Goal: Communication & Community: Answer question/provide support

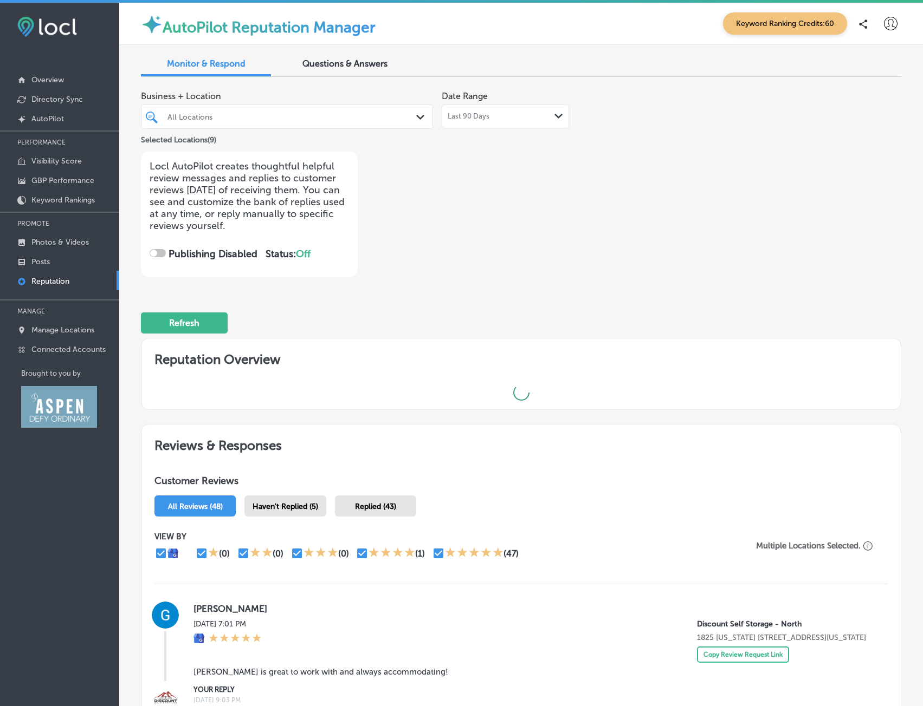
type textarea "M|"
type textarea "T|"
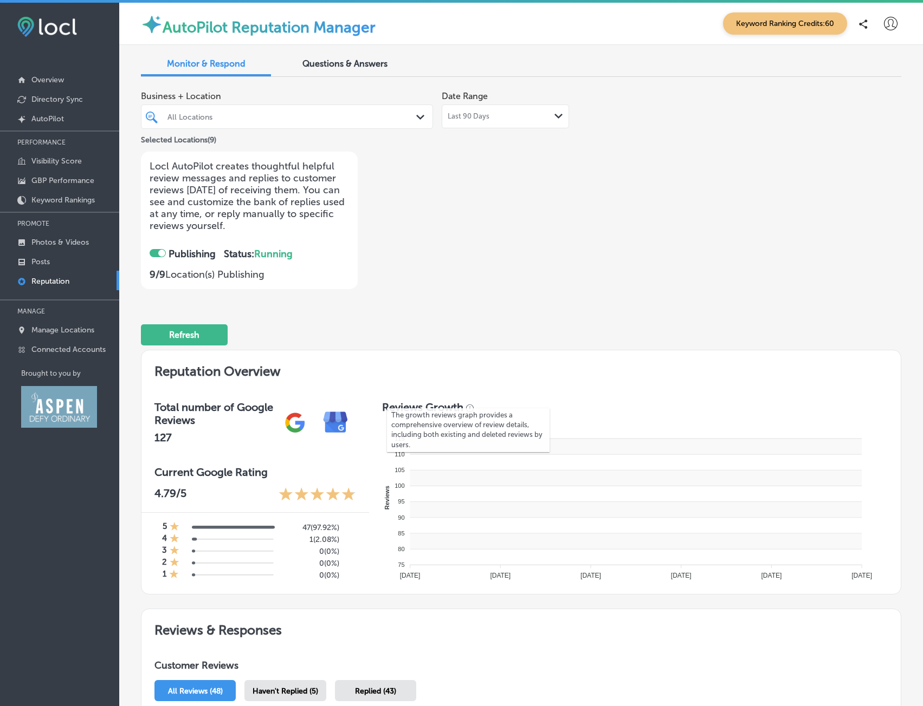
checkbox input "true"
type textarea "Mi|"
type textarea "Th|"
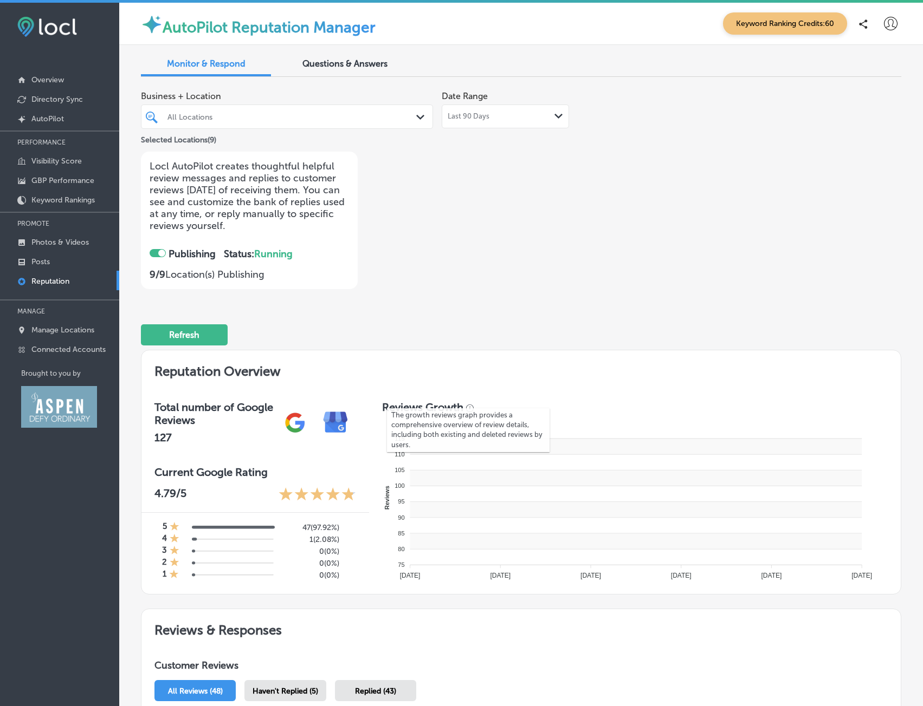
type textarea "Th|"
type textarea "Mik|"
type textarea "Tha|"
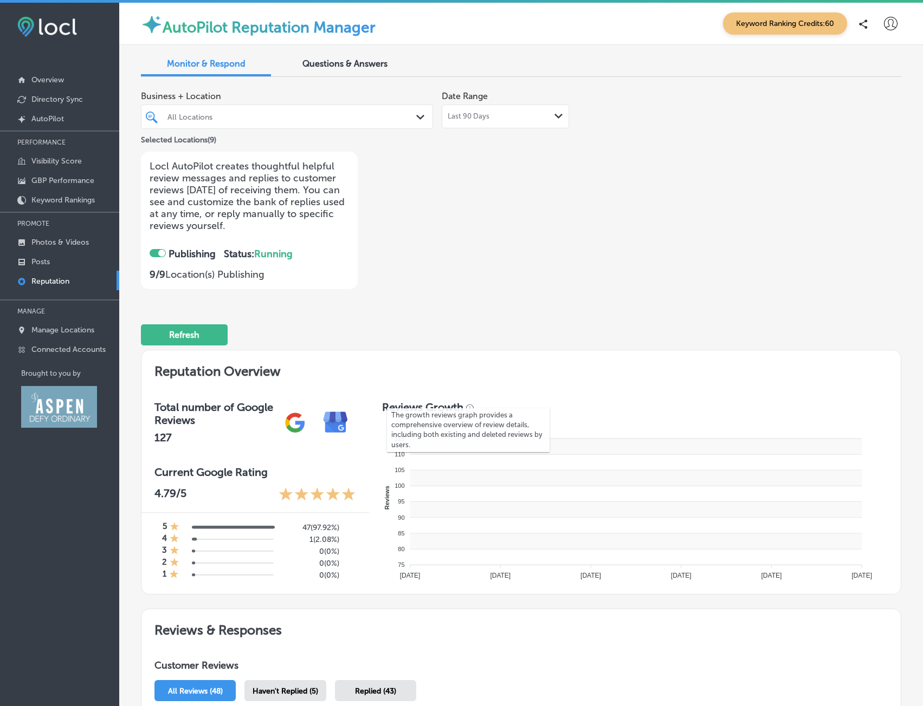
type textarea "Tha|"
type textarea "[PERSON_NAME]|"
type textarea "Than|"
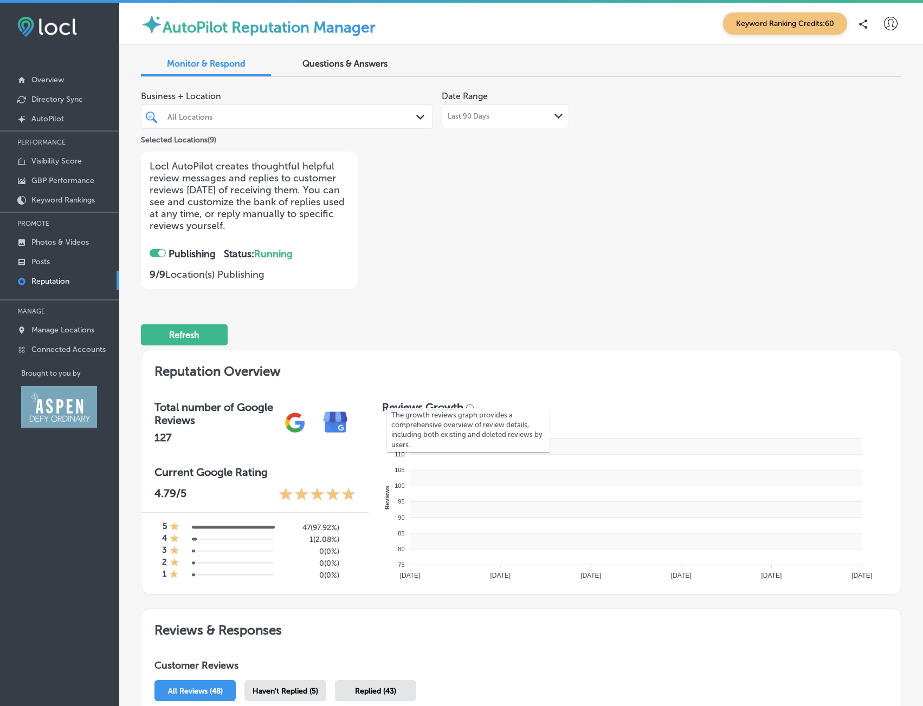
type textarea "Than|"
type textarea "[PERSON_NAME],|"
type textarea "Thank|"
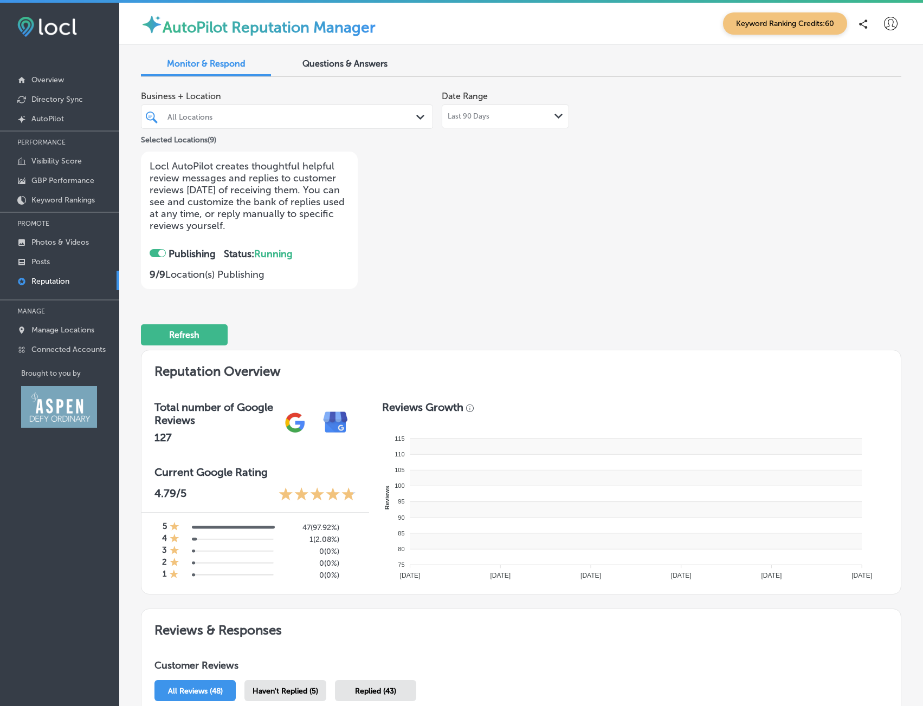
type textarea "[PERSON_NAME], |"
type textarea "Thank |"
type textarea "Thank|"
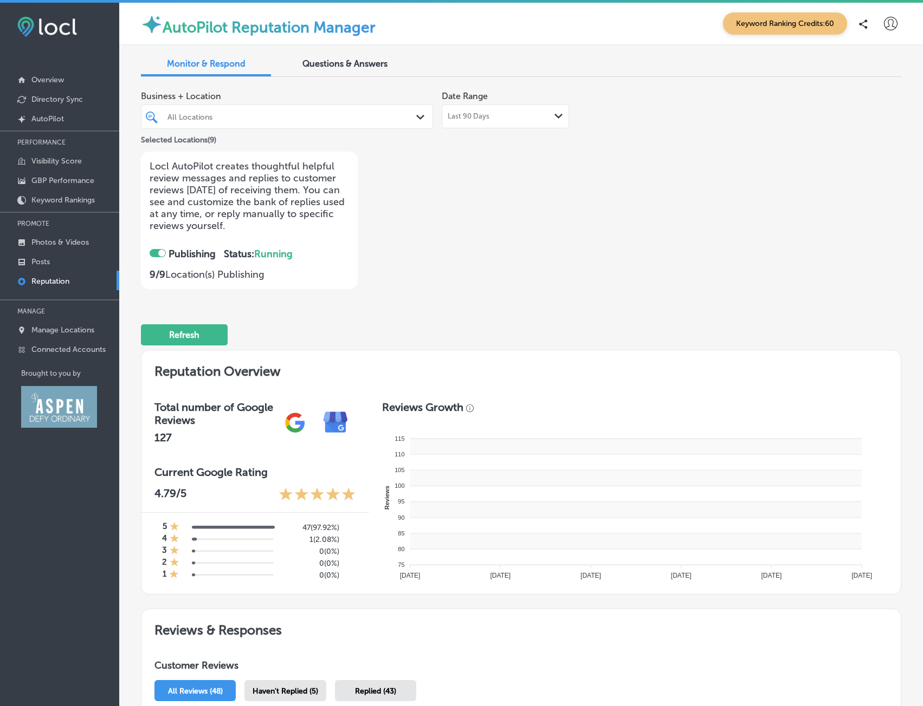
type textarea "[PERSON_NAME], y|"
type textarea "Thank y|"
type textarea "Thank |"
type textarea "[PERSON_NAME], yo|"
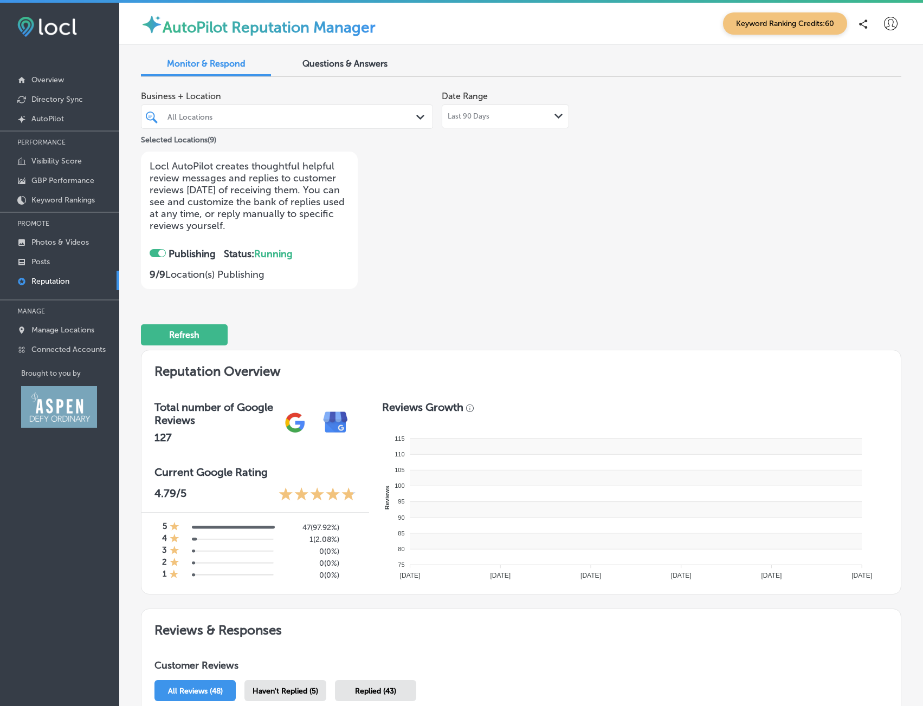
type textarea "Thank yo|"
type textarea "Thank y|"
type textarea "[PERSON_NAME], you|"
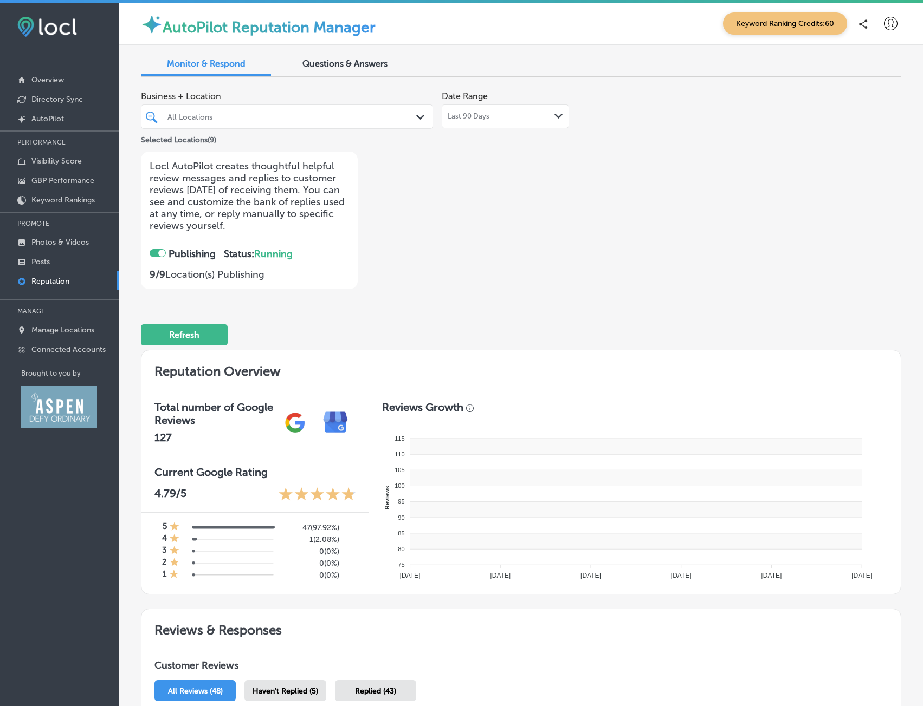
type textarea "Thank you|"
type textarea "Thank yo|"
type textarea "[PERSON_NAME], your|"
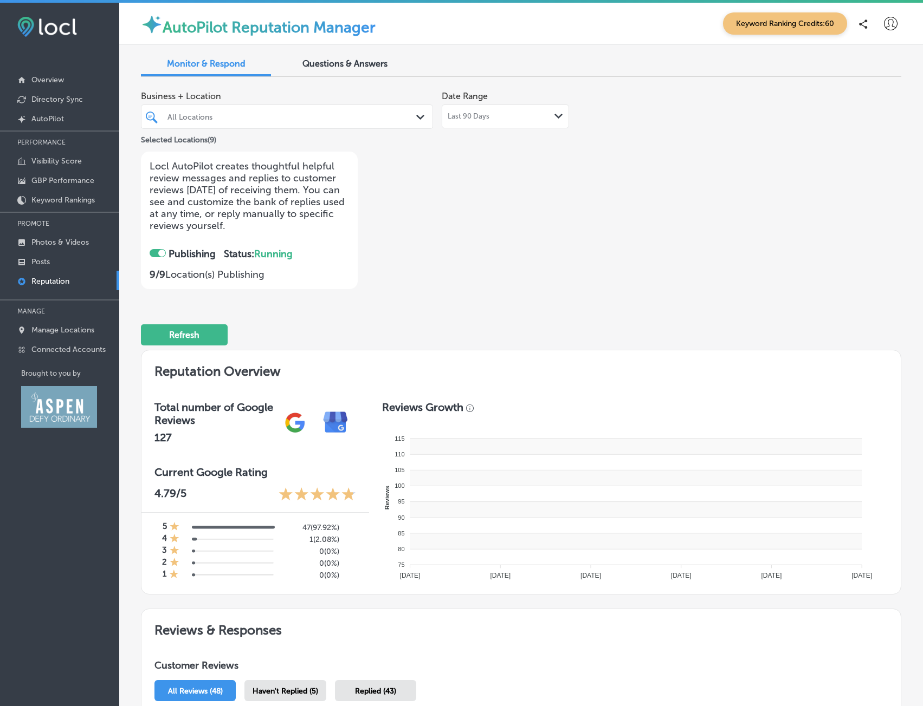
type textarea "Thank you |"
type textarea "Thank you|"
type textarea "[PERSON_NAME], your |"
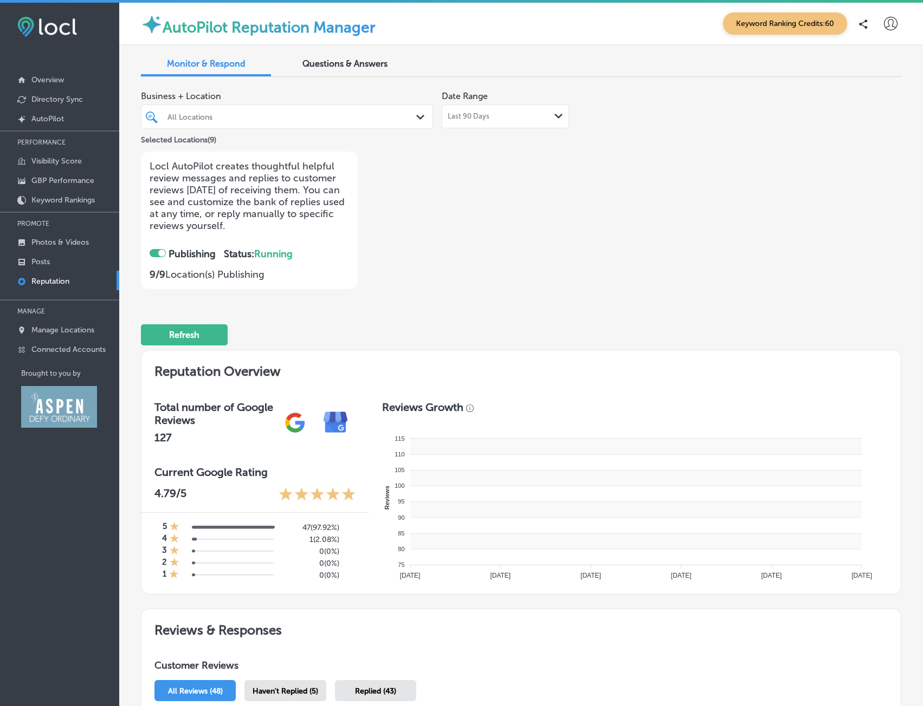
type textarea "Thank you f|"
type textarea "Thank you |"
type textarea "[PERSON_NAME], your f|"
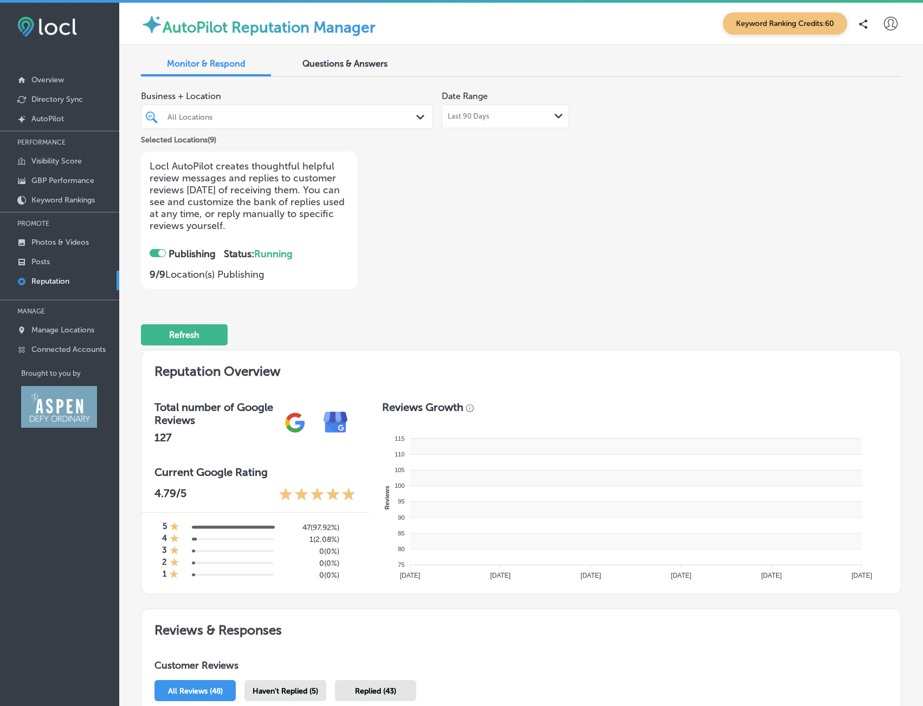
type textarea "Thank you fo|"
type textarea "Thank you f|"
type textarea "[PERSON_NAME], your fi|"
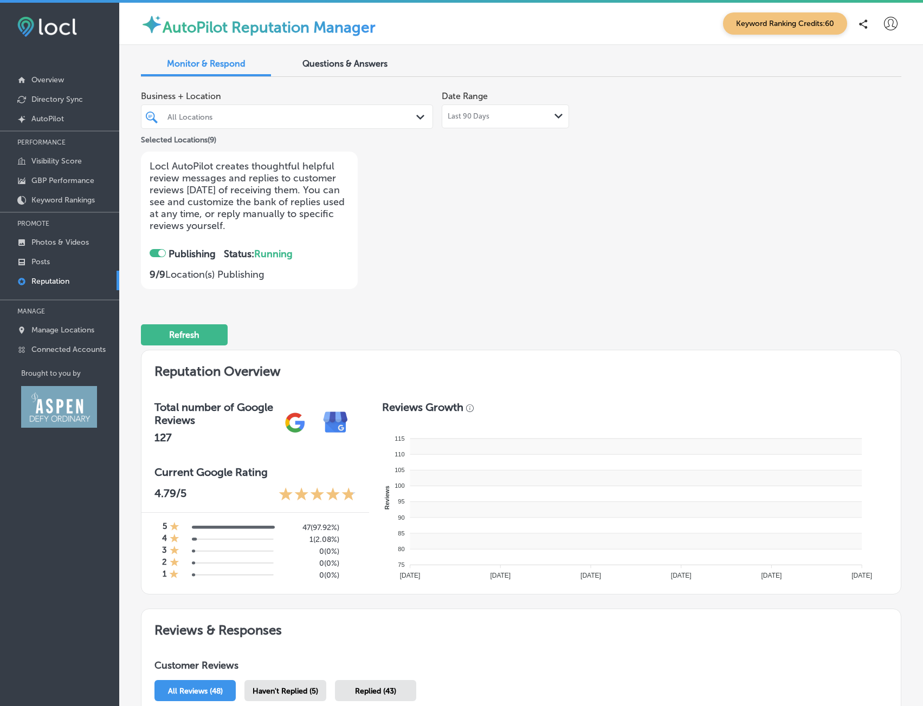
type textarea "Thank you for|"
type textarea "Thank you fo|"
type textarea "[PERSON_NAME], your fiv|"
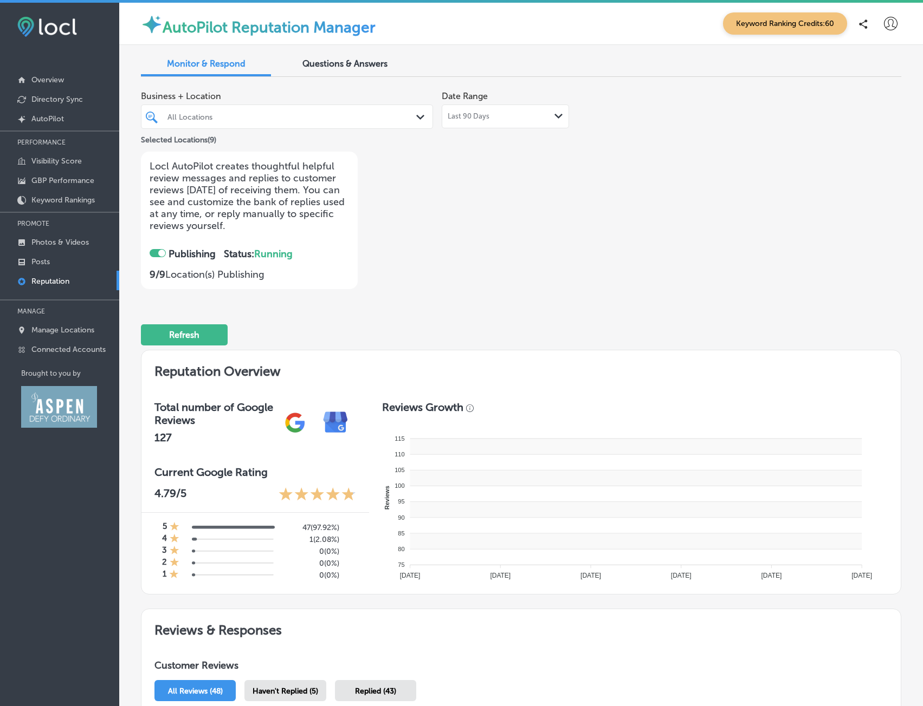
type textarea "Thank you for |"
type textarea "Thank you for|"
type textarea "[PERSON_NAME], your five|"
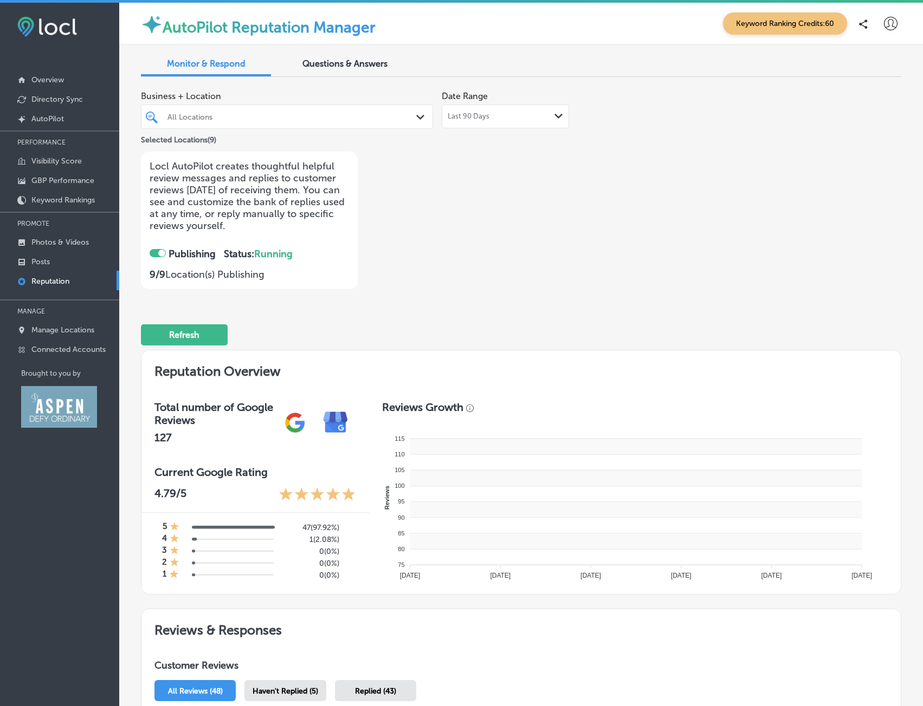
type textarea "Thank you for t|"
type textarea "Thank you for |"
type textarea "[PERSON_NAME], your five-|"
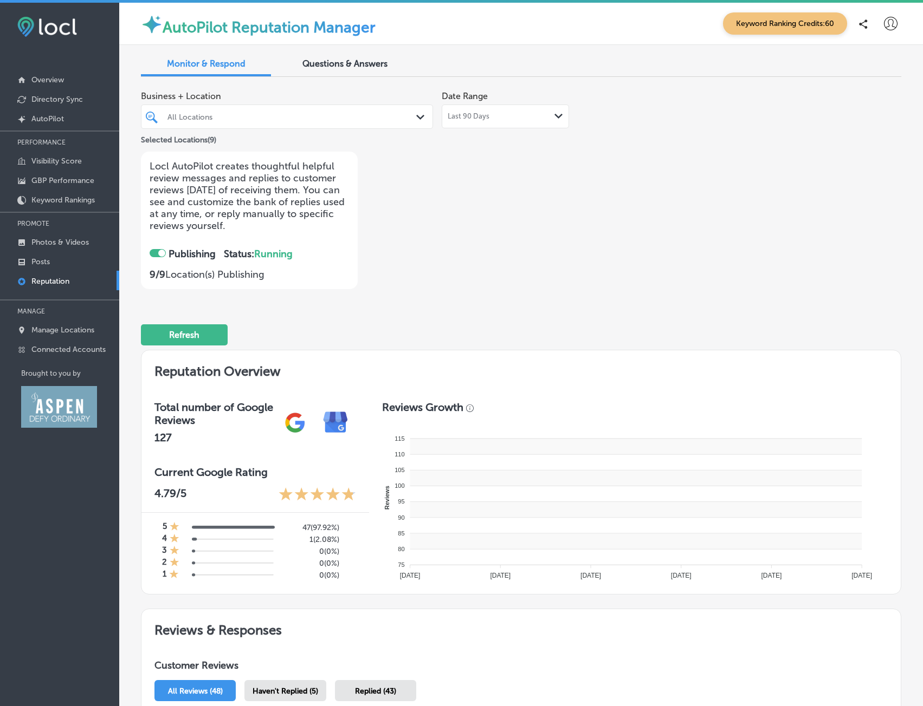
type textarea "Thank you for th|"
type textarea "Thank you for t|"
type textarea "[PERSON_NAME], your five-s|"
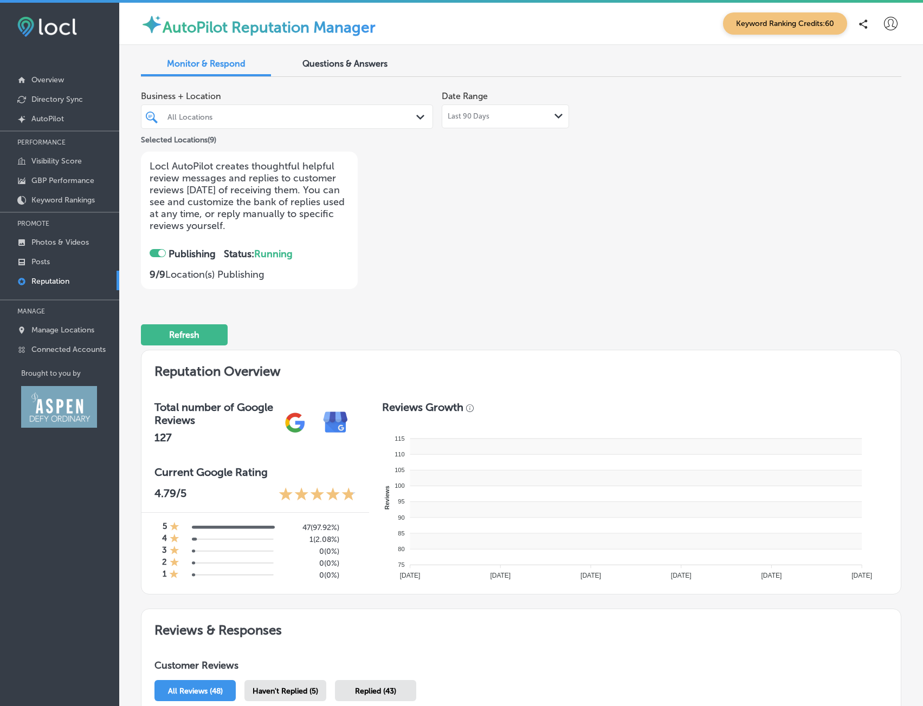
type textarea "Thank you for the|"
type textarea "Thank you for th|"
type textarea "[PERSON_NAME], your five-st|"
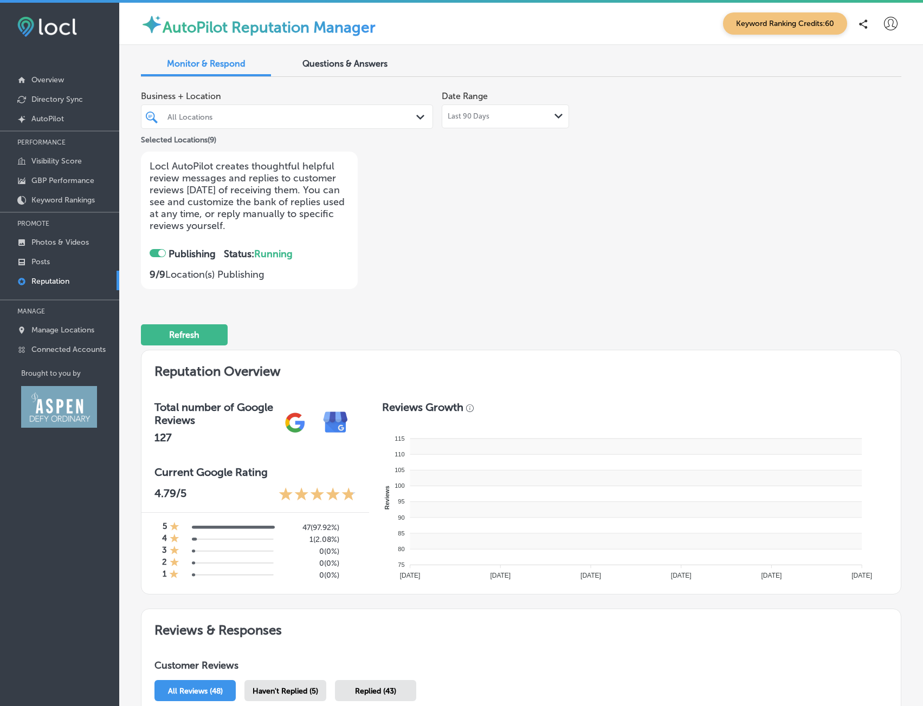
type textarea "Thank you for the |"
type textarea "Thank you for the|"
type textarea "[PERSON_NAME], your five-sta|"
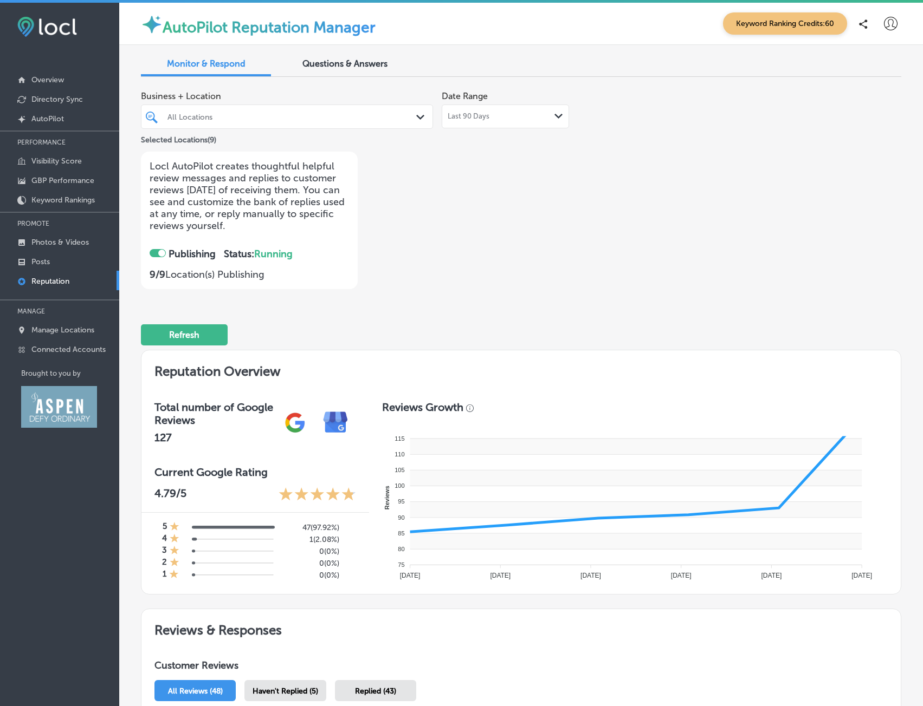
type textarea "Thank you for the f|"
type textarea "Thank you for the w|"
type textarea "Thank you for the |"
type textarea "[PERSON_NAME], your five-star|"
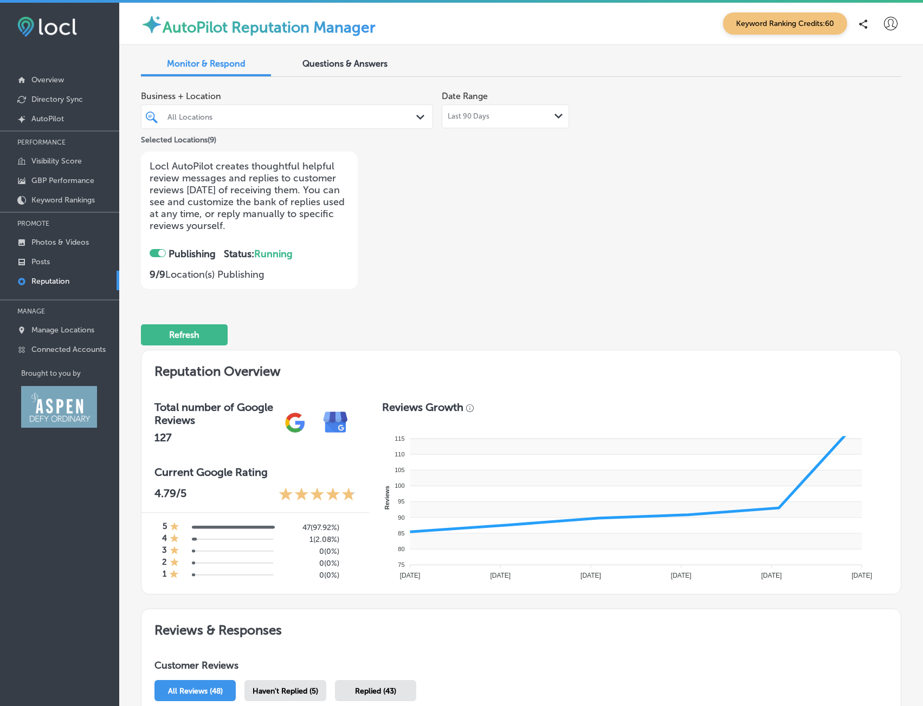
type textarea "Thank you for the fa|"
type textarea "Thank you for the wo|"
type textarea "Thank you for the f|"
type textarea "[PERSON_NAME], your five-star |"
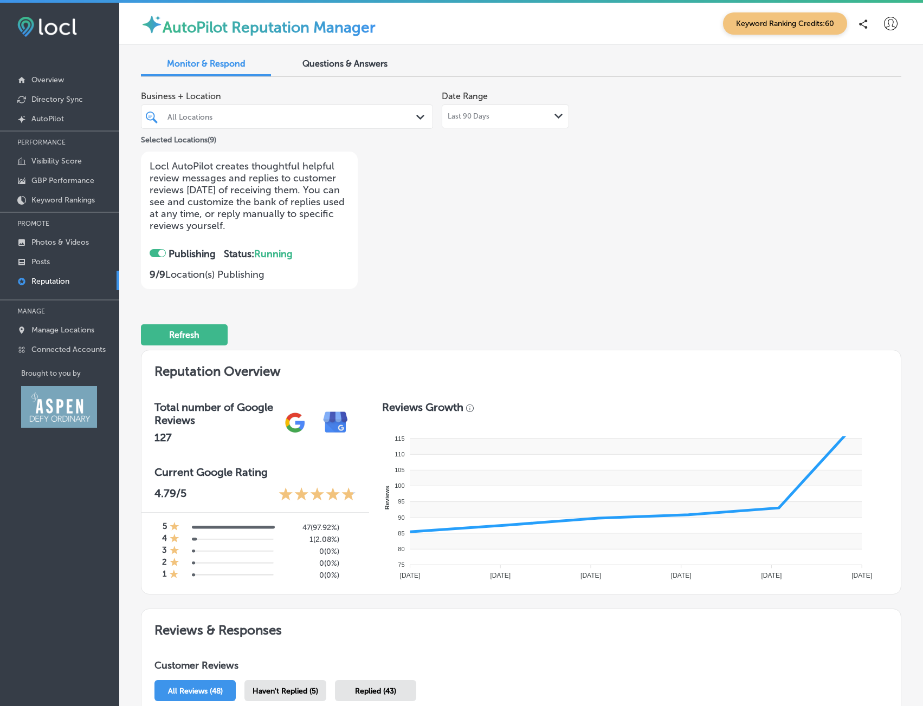
type textarea "Thank you for the fan|"
type textarea "Thank you for the won|"
type textarea "Thank you for the fa|"
type textarea "[PERSON_NAME], your five-star r|"
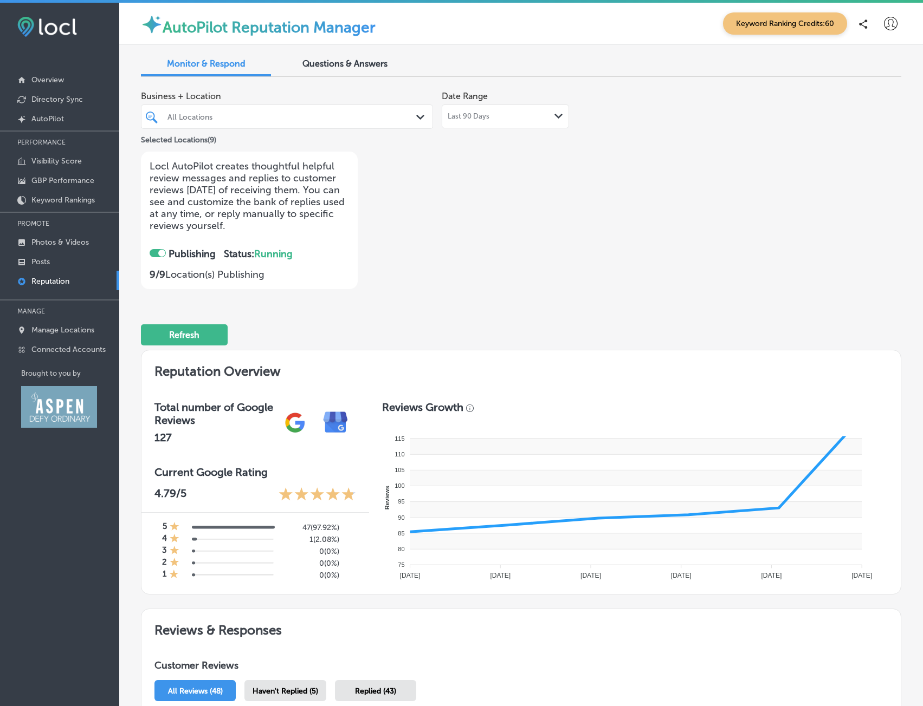
type textarea "Thank you for the [PERSON_NAME]|"
type textarea "Thank you for the wond|"
type textarea "Thank you for the fan|"
type textarea "[PERSON_NAME], your five-star re|"
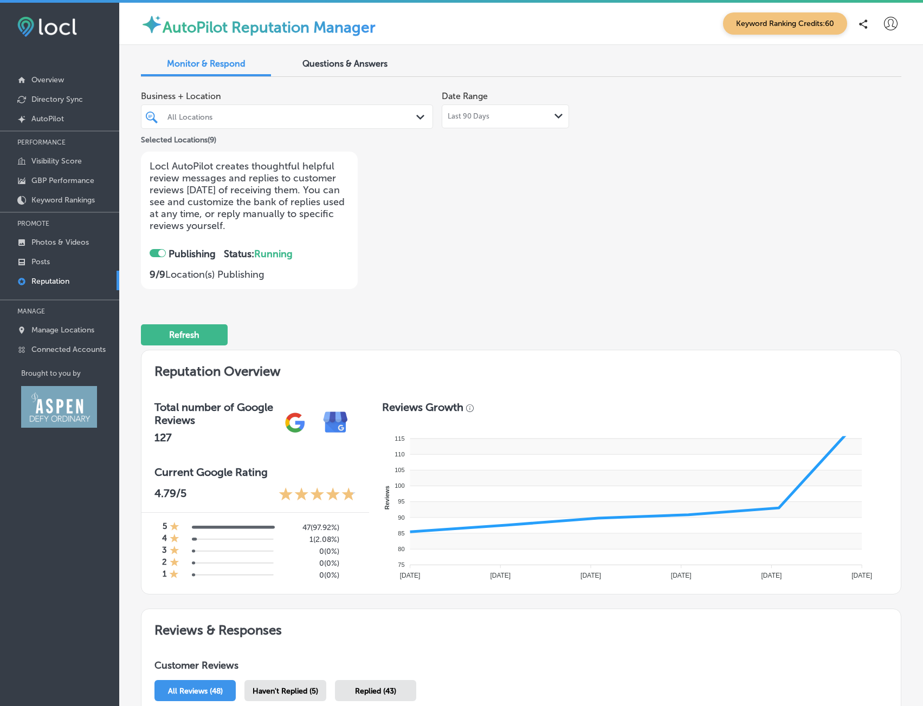
type textarea "Thank you for the fanta|"
type textarea "Thank you for the wonde|"
type textarea "Thank you for the [PERSON_NAME]|"
type textarea "[PERSON_NAME], your five-star rev|"
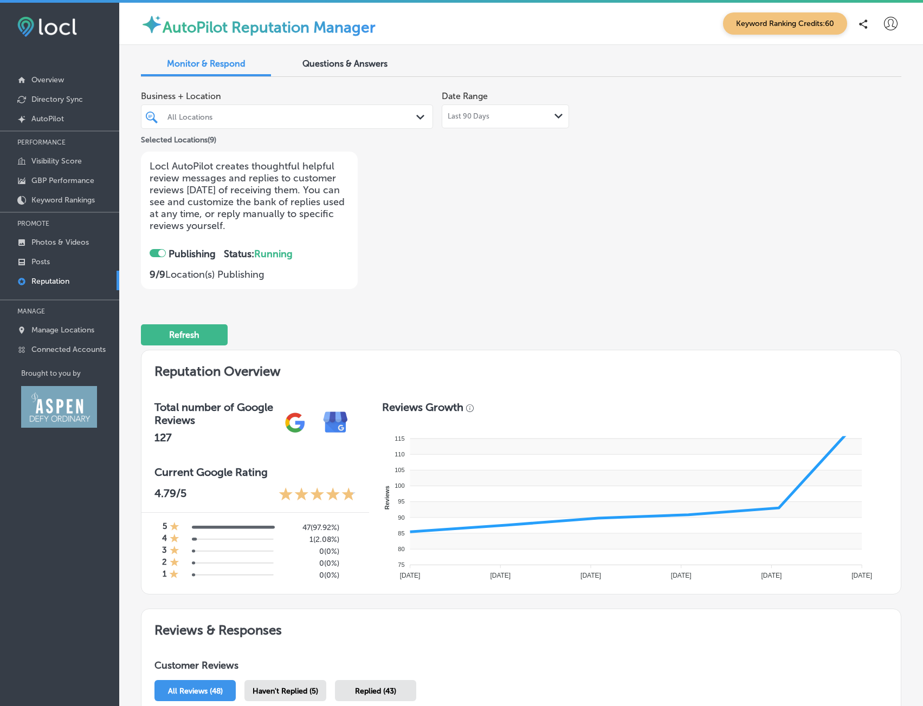
type textarea "Thank you for the fantas|"
type textarea "Thank you for the wonder|"
type textarea "Thank you for the fanta|"
type textarea "[PERSON_NAME], your five-star revi|"
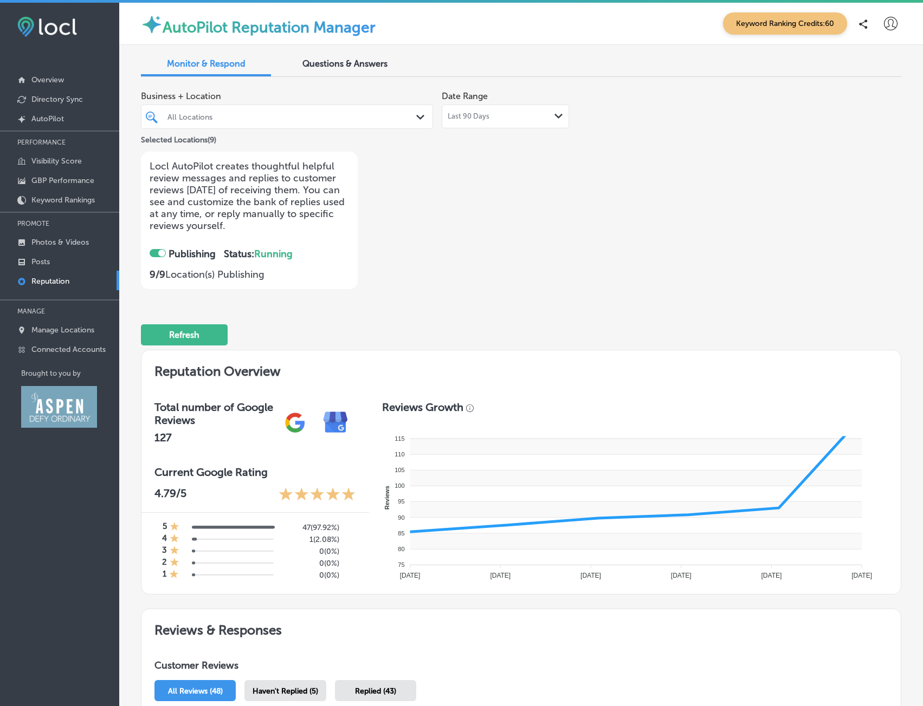
type textarea "Thank you for the fantast|"
type textarea "Thank you for the wonderf|"
type textarea "Thank you for the fantas|"
type textarea "[PERSON_NAME], your five-star revie|"
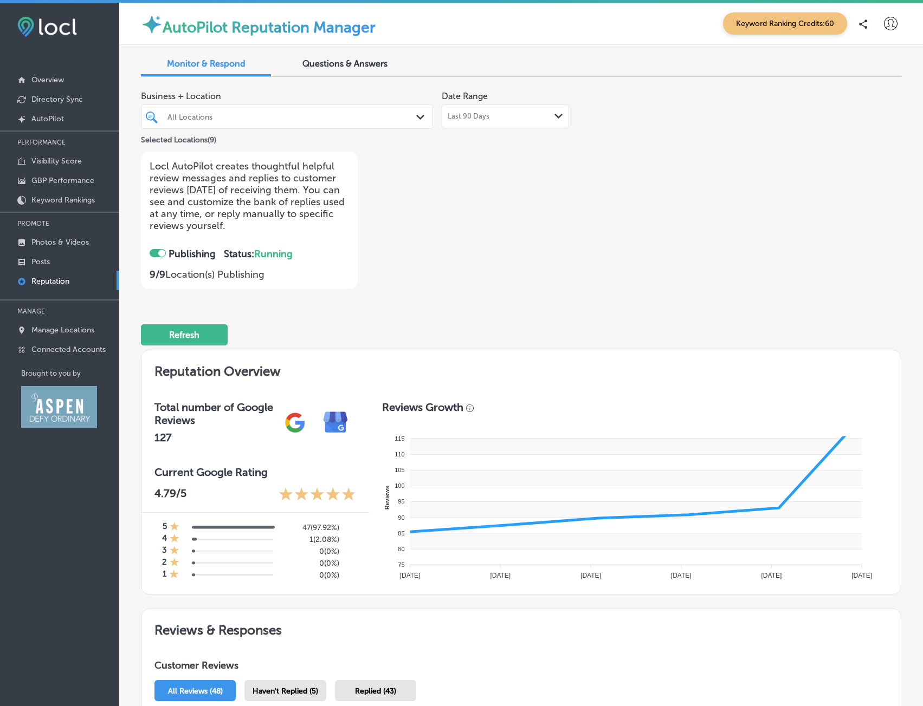
type textarea "Thank you for the fantasti|"
type textarea "Thank you for the wonderfu|"
type textarea "Thank you for the fantast|"
type textarea "[PERSON_NAME], your five-star review|"
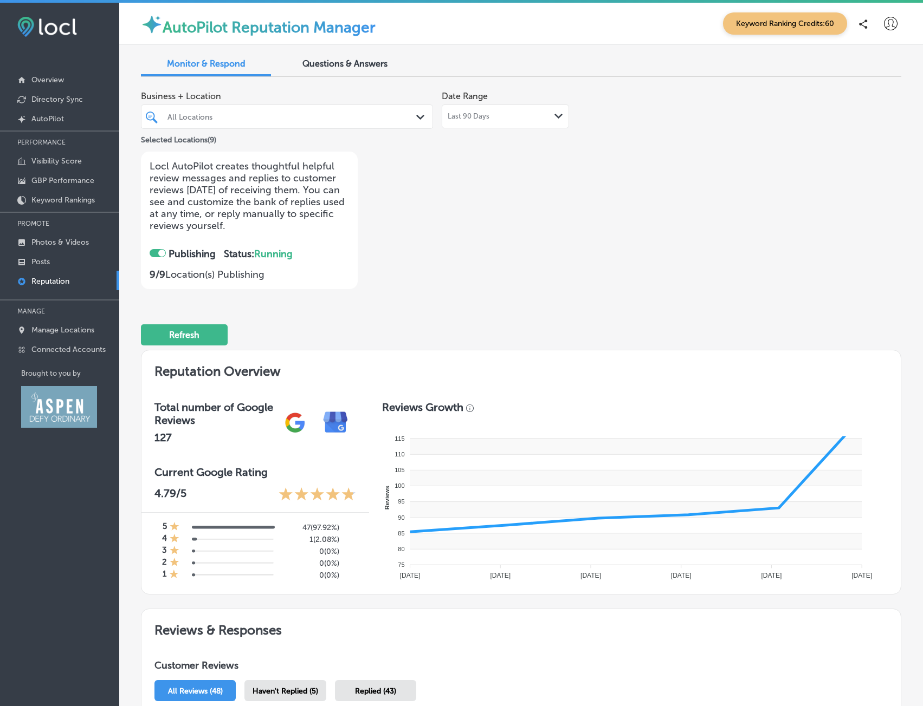
type textarea "Thank you for the fantastic|"
type textarea "Thank you for the wonderful|"
type textarea "Thank you for the fantasti|"
type textarea "[PERSON_NAME], your five-star review |"
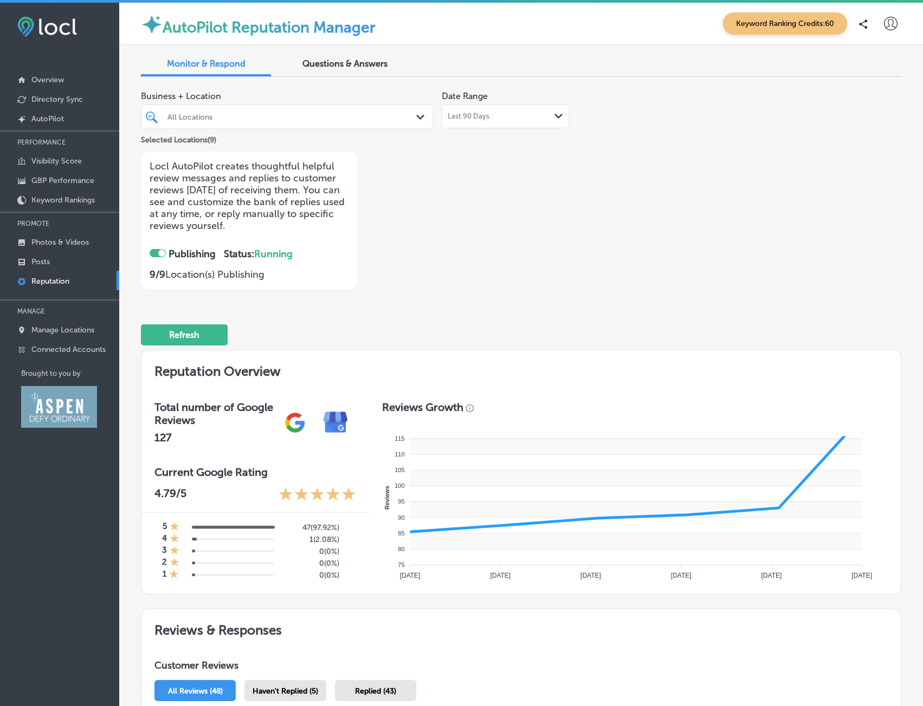
type textarea "Thank you for the fantastic |"
type textarea "Thank you for the wonderful |"
type textarea "Thank you for the fantastic|"
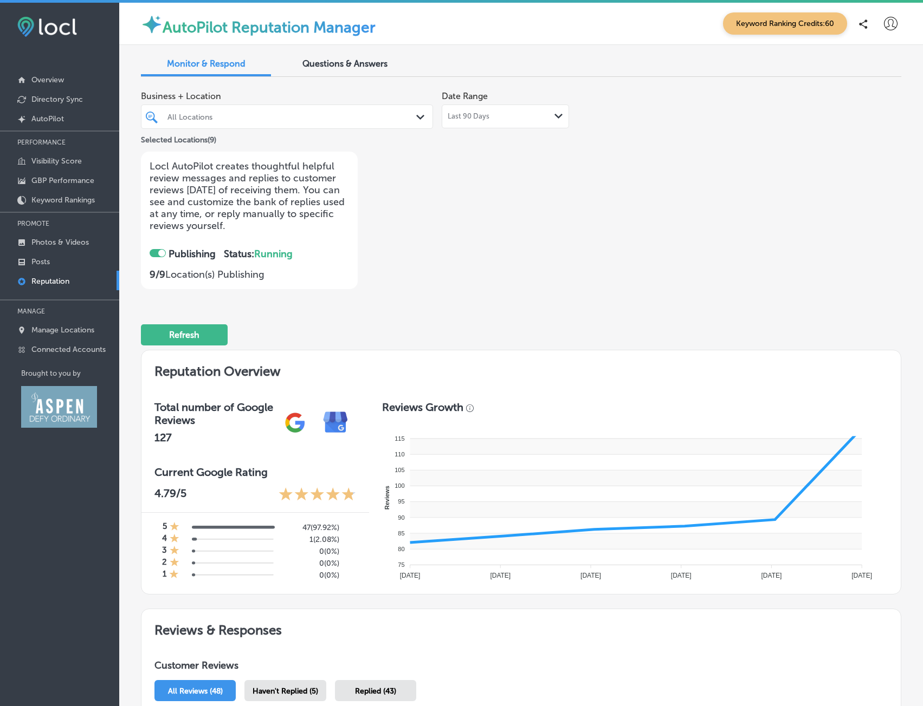
type textarea "[PERSON_NAME], your five-star review b|"
type textarea "Thank you for the fantastic r|"
type textarea "Thank you for the wonderful r|"
type textarea "Thank you for the fantastic |"
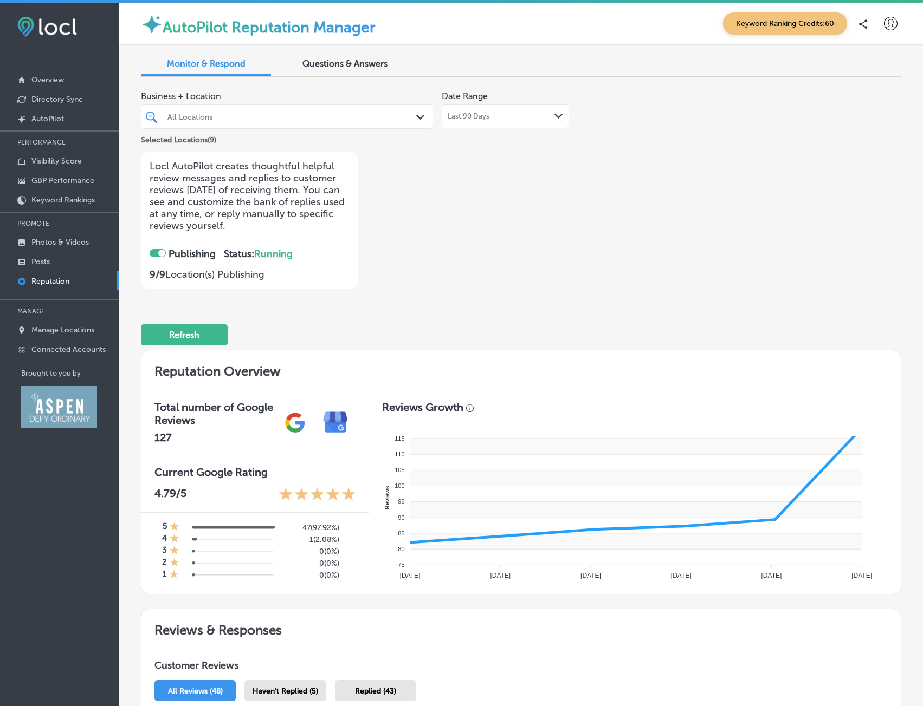
type textarea "[PERSON_NAME], your five-star review br|"
type textarea "Thank you for the fantastic re|"
type textarea "Thank you for the wonderful re|"
type textarea "Thank you for the fantastic r|"
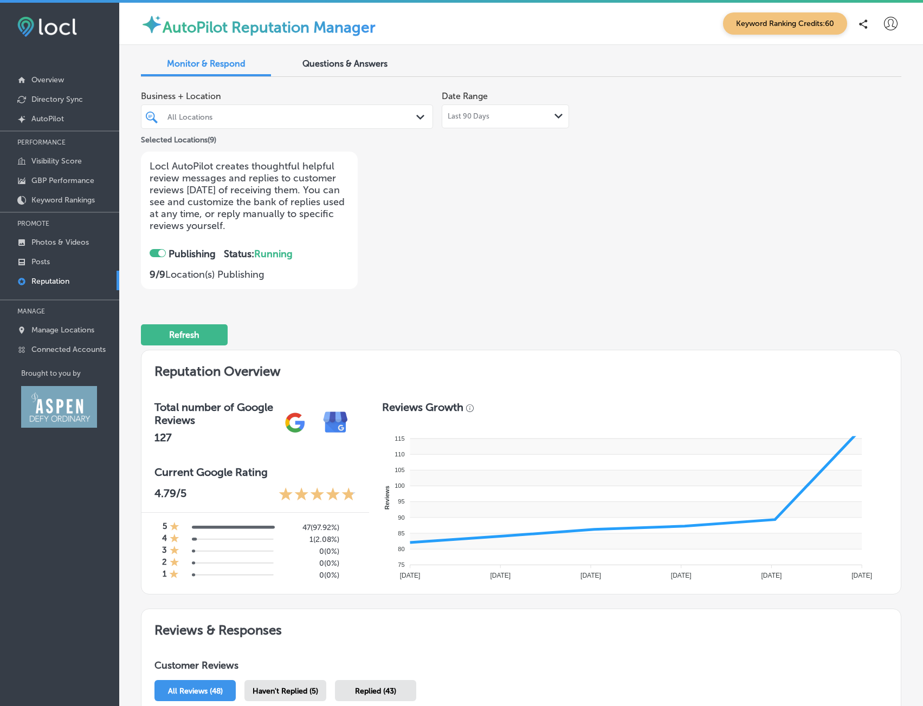
type textarea "[PERSON_NAME], your five-star review bri|"
type textarea "Thank you for the fantastic rev|"
type textarea "Thank you for the wonderful rev|"
type textarea "Thank you for the fantastic re|"
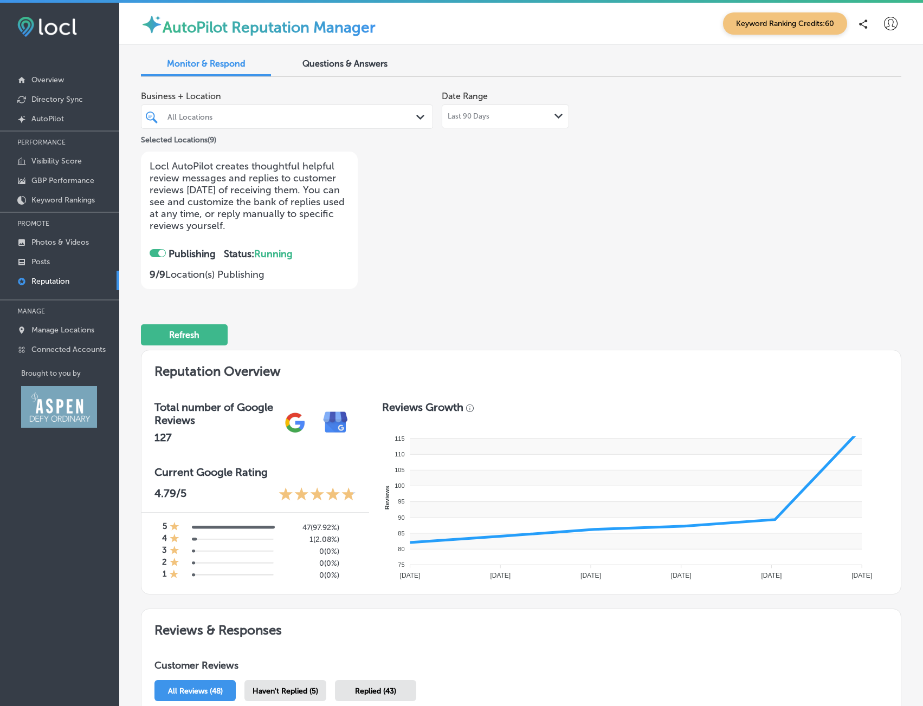
type textarea "[PERSON_NAME], your five-star review brin|"
type textarea "Thank you for the fantastic revi|"
type textarea "Thank you for the wonderful revi|"
type textarea "Thank you for the fantastic rev|"
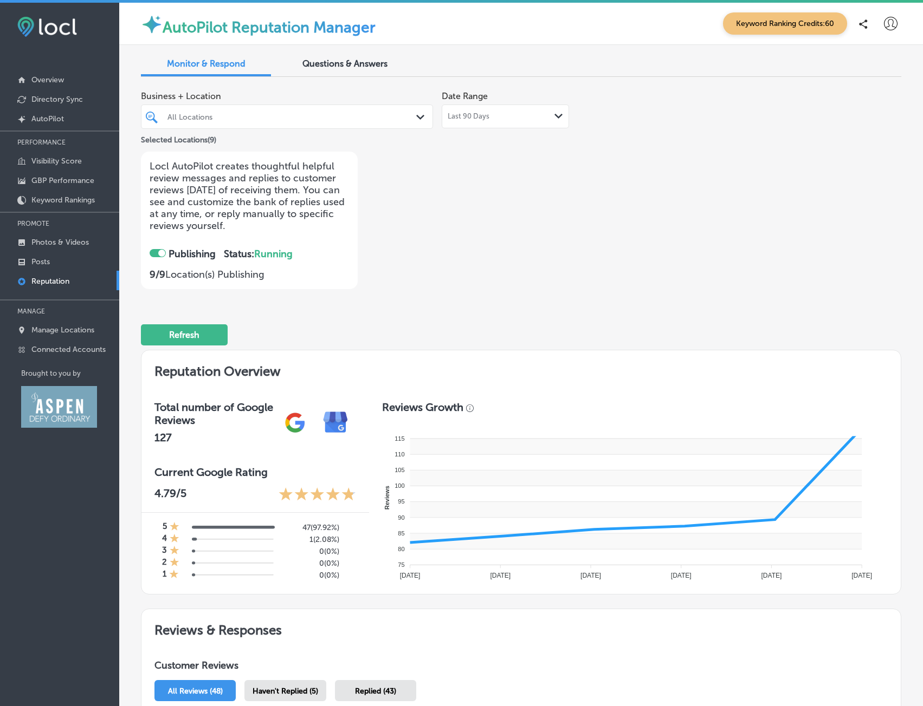
type textarea "[PERSON_NAME], your five-star review bring|"
type textarea "Thank you for the fantastic revie|"
type textarea "Thank you for the wonderful revie|"
type textarea "Thank you for the fantastic revi|"
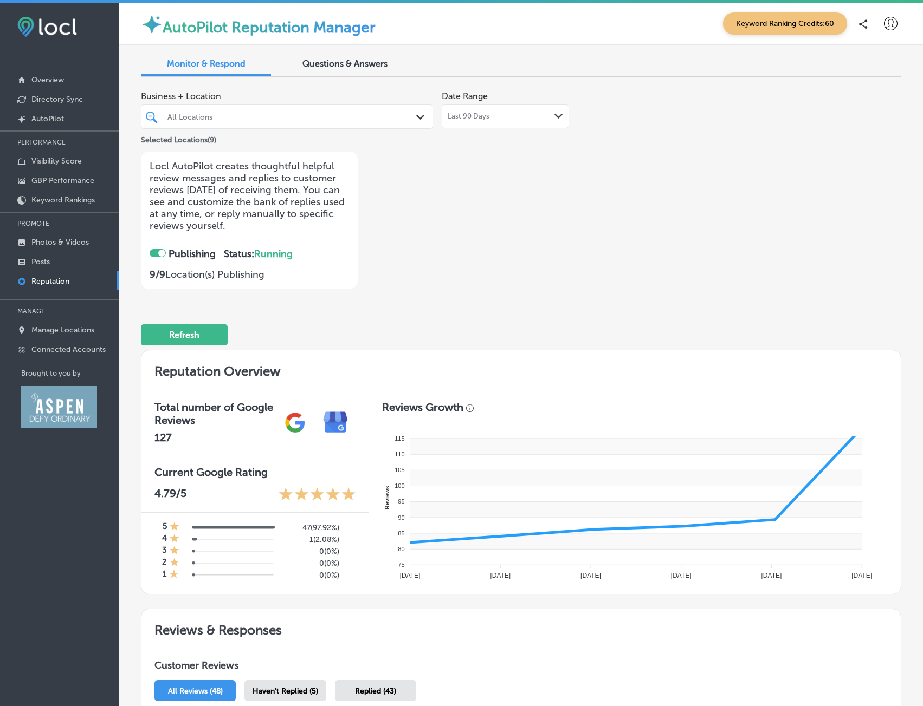
type textarea "[PERSON_NAME], your five-star review brings|"
type textarea "Thank you for the fantastic review|"
type textarea "Thank you for the wonderful review|"
type textarea "Thank you for the fantastic revie|"
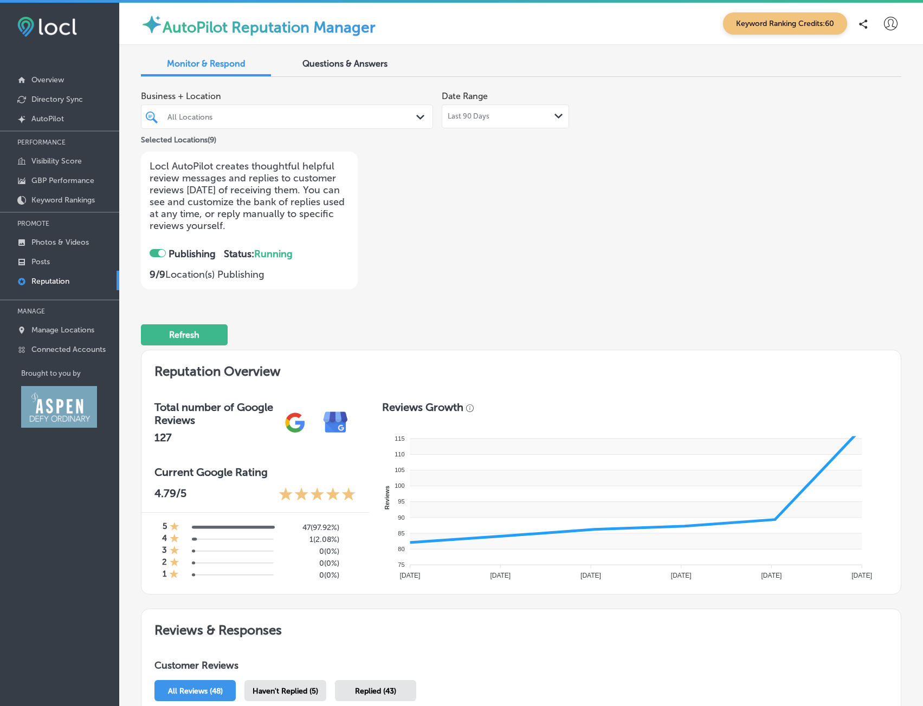
type textarea "[PERSON_NAME], your five-star review brings |"
type textarea "Thank you for the fantastic review,|"
type textarea "Thank you for the wonderful review,|"
type textarea "Thank you for the fantastic review|"
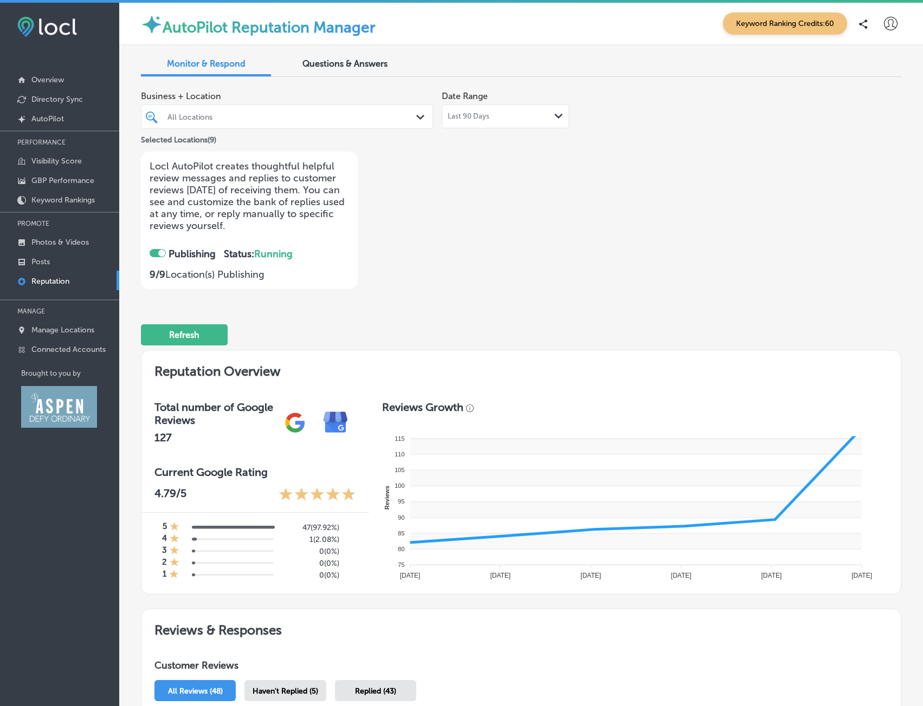
type textarea "[PERSON_NAME], your five-star review brings u|"
type textarea "Thank you for the fantastic review, |"
type textarea "Thank you for the wonderful review, |"
type textarea "Thank you for the fantastic review,|"
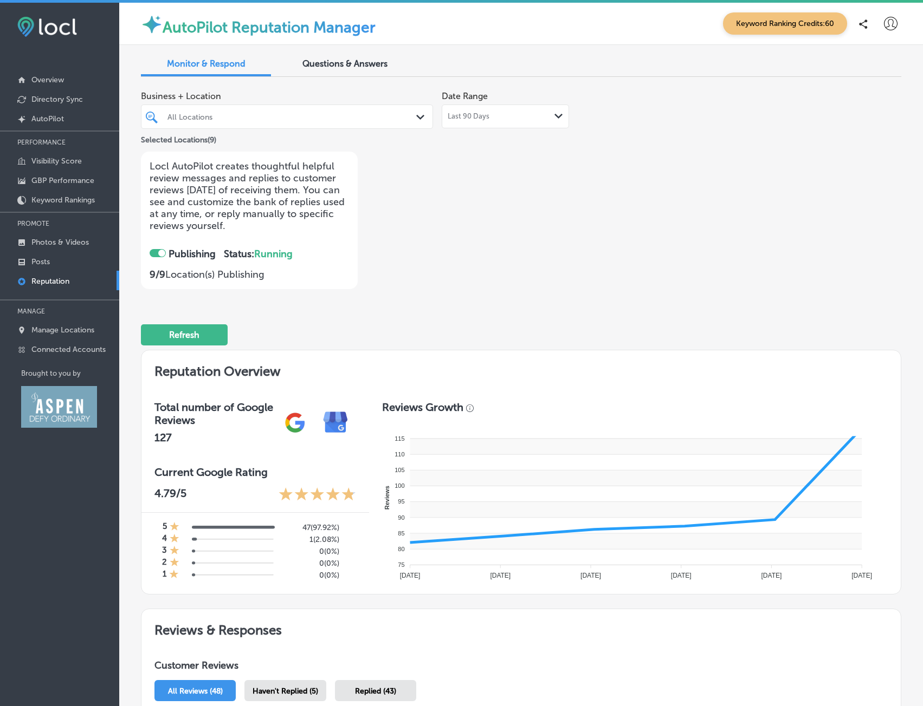
type textarea "[PERSON_NAME], your five-star review brings us|"
type textarea "Thank you for the fantastic review, B|"
type textarea "Thank you for the wonderful review, R|"
type textarea "Thank you for the fantastic review, |"
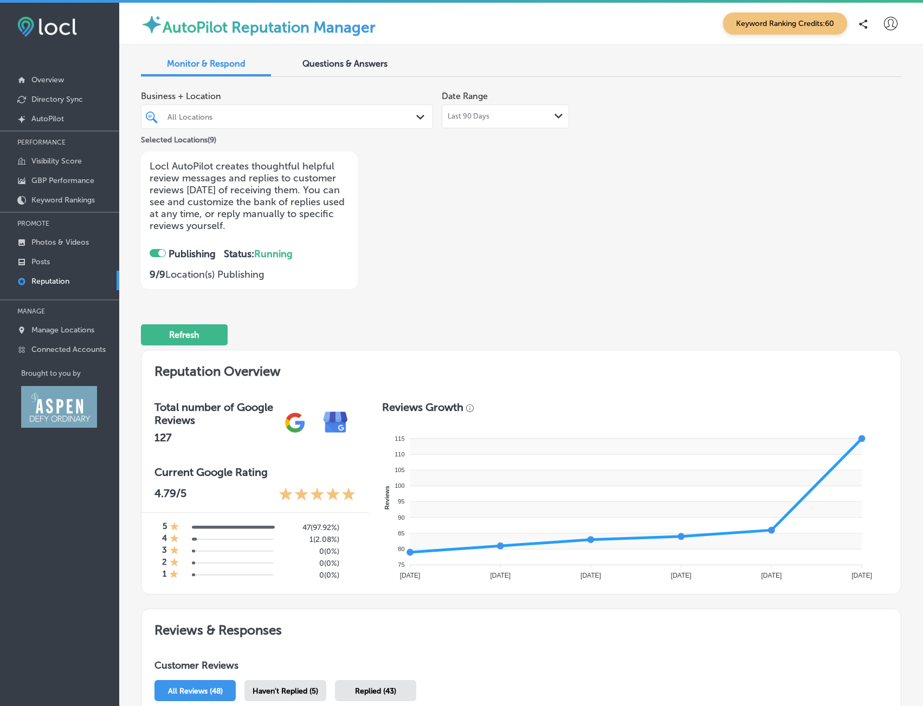
type textarea "[PERSON_NAME], your five-star review brings us |"
type textarea "Thank you for the fantastic review, Br|"
type textarea "Thank you for the wonderful review, Ru|"
type textarea "Thank you for the fantastic review, S|"
type textarea "Thank you for the fantastic review, C|"
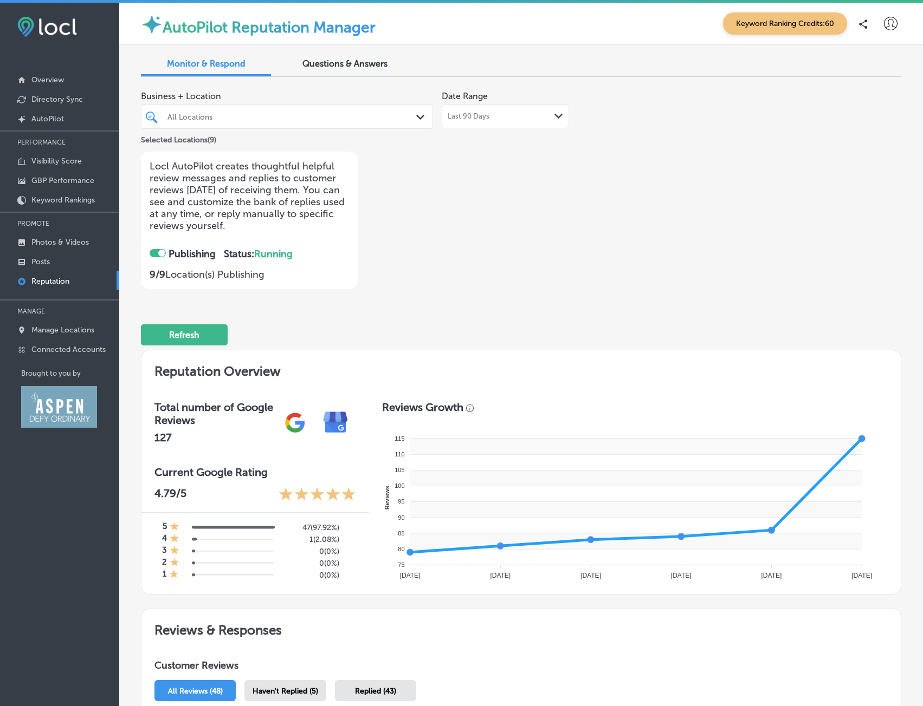
type textarea "[PERSON_NAME], your five-star review brings us s|"
type textarea "Thank you for the fantastic review, Bri|"
type textarea "Thank you for the wonderful review, Rus|"
type textarea "Thank you for the fantastic review, St|"
type textarea "Thank you for the fantastic review, Ca|"
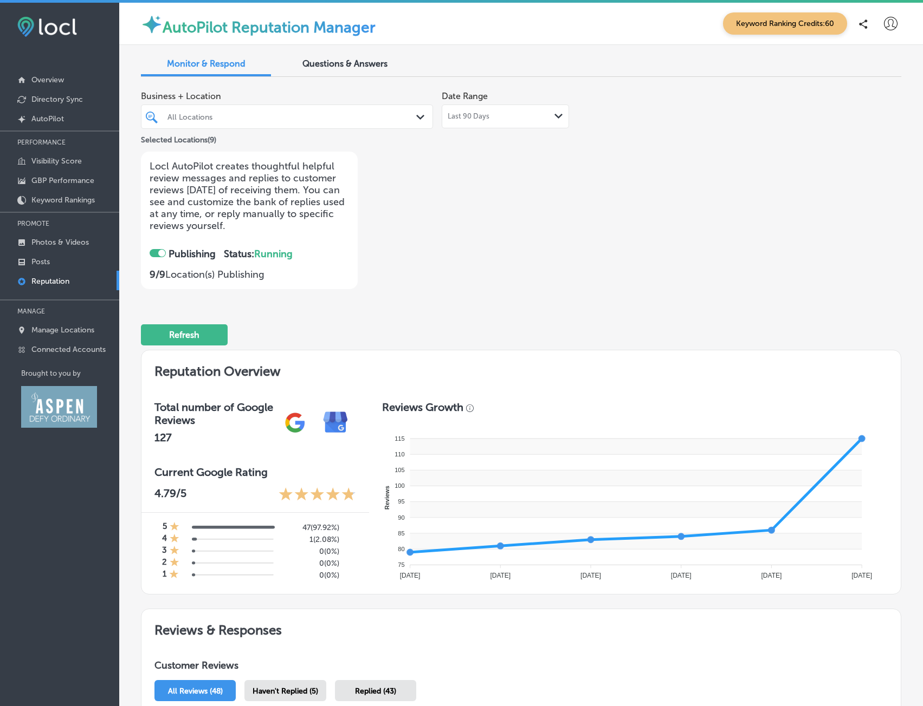
type textarea "[PERSON_NAME], your five-star review brings us su|"
type textarea "Thank you for the fantastic review, Bria|"
type textarea "Thank you for the wonderful review, [PERSON_NAME]|"
type textarea "Thank you for the fantastic review, Ste|"
type textarea "Thank you for the fantastic review, Car|"
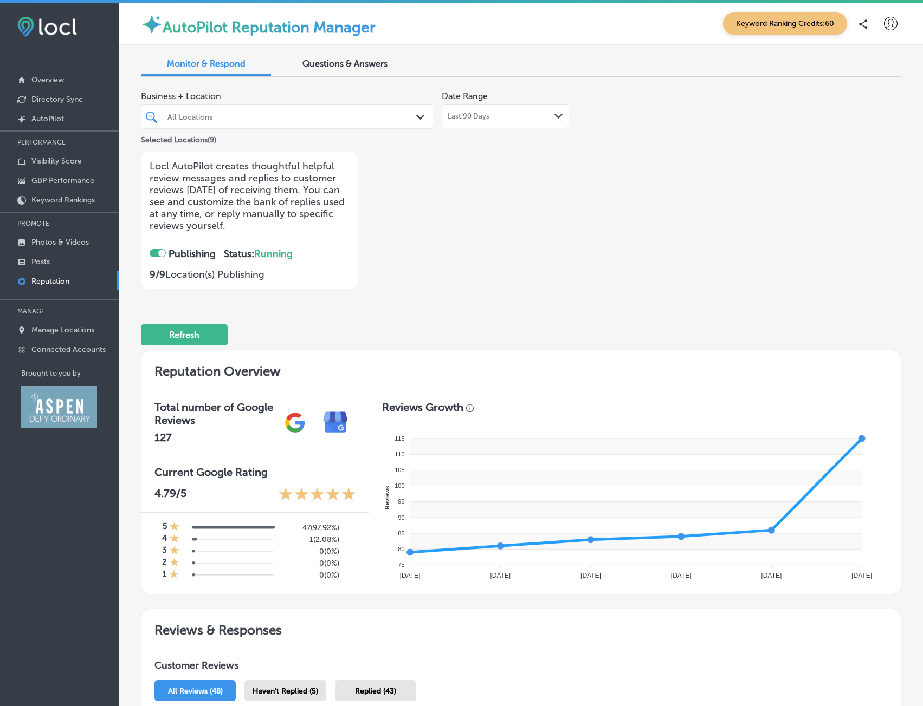
type textarea "[PERSON_NAME], your five-star review brings us suc|"
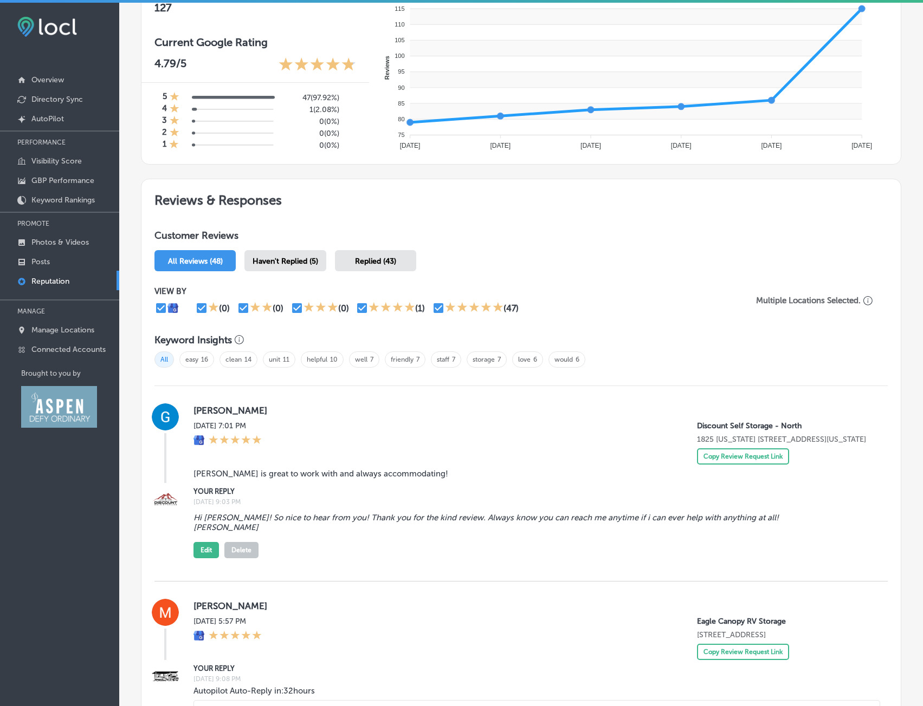
scroll to position [596, 0]
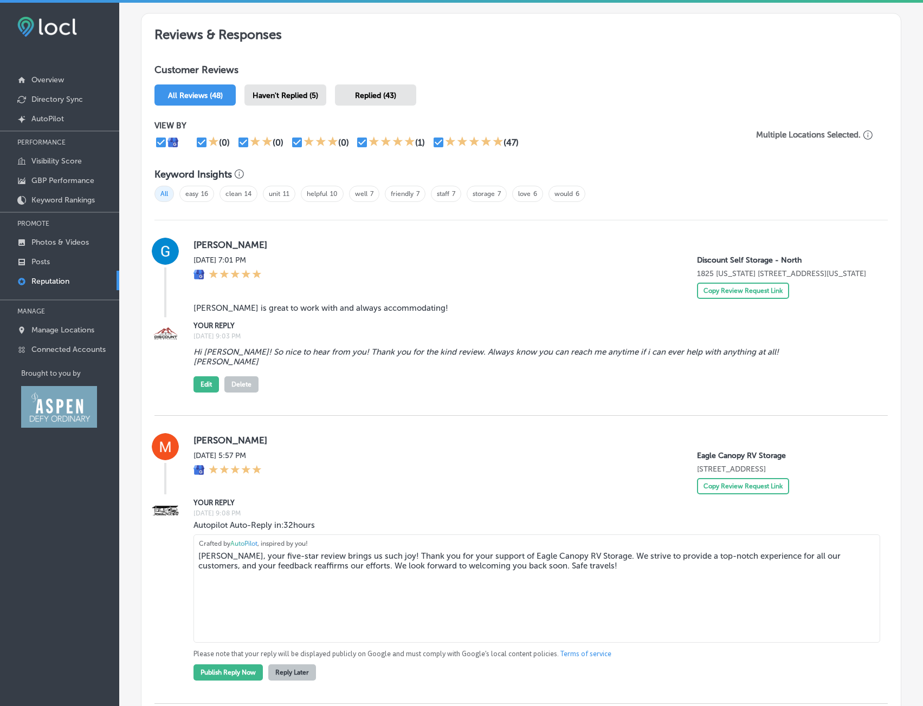
click at [277, 313] on blockquote "[PERSON_NAME] is great to work with and always accommodating!" at bounding box center [493, 308] width 600 height 10
click at [294, 363] on blockquote "Hi [PERSON_NAME]! So nice to hear from you! Thank you for the kind review. Alwa…" at bounding box center [493, 357] width 600 height 20
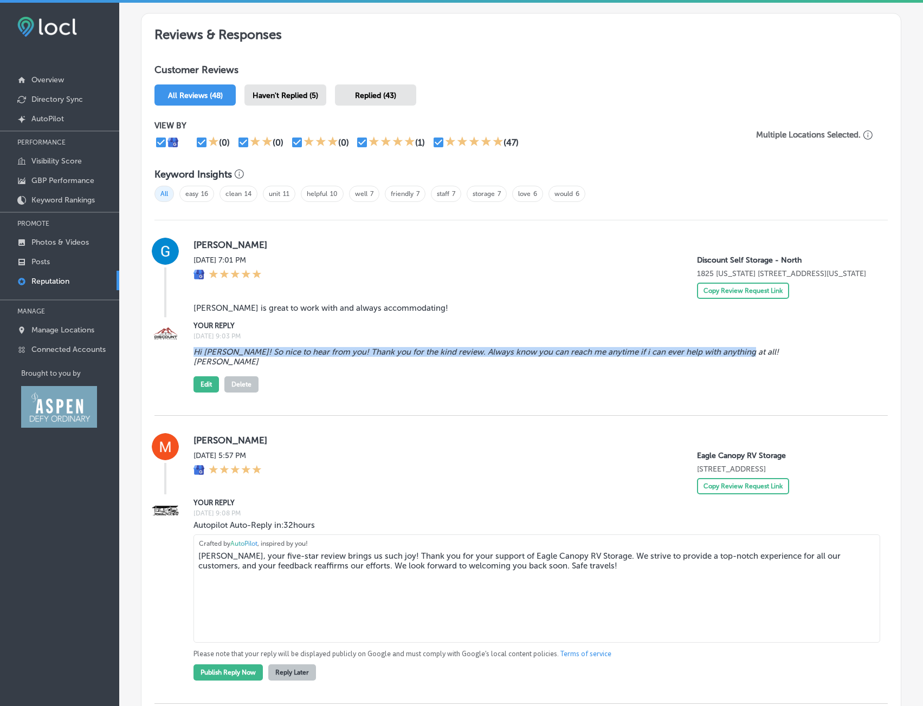
click at [294, 363] on blockquote "Hi [PERSON_NAME]! So nice to hear from you! Thank you for the kind review. Alwa…" at bounding box center [493, 357] width 600 height 20
click at [353, 363] on blockquote "Hi [PERSON_NAME]! So nice to hear from you! Thank you for the kind review. Alwa…" at bounding box center [493, 357] width 600 height 20
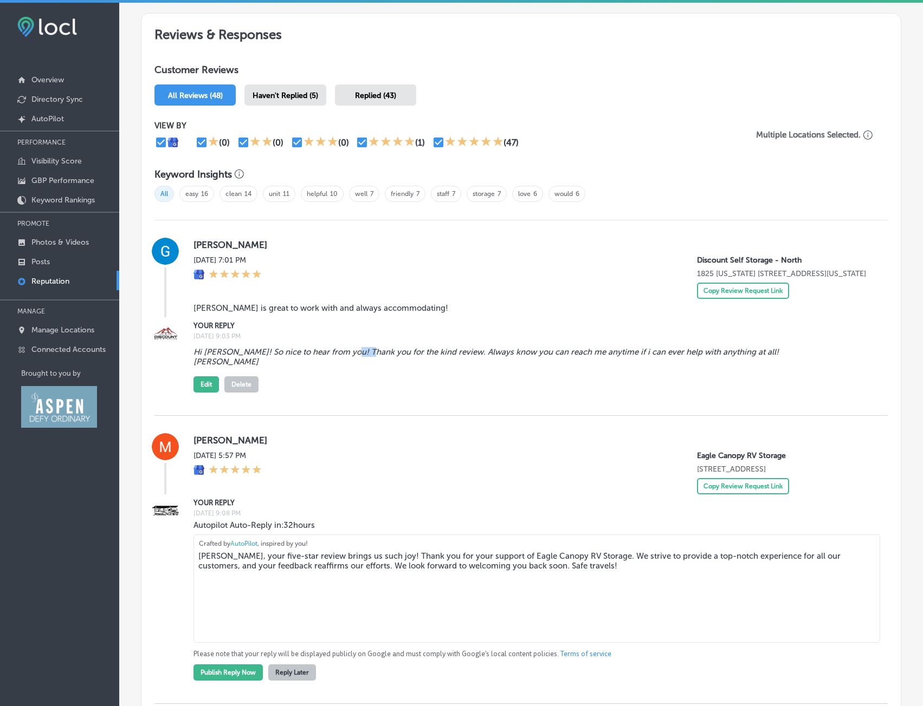
click at [353, 363] on blockquote "Hi [PERSON_NAME]! So nice to hear from you! Thank you for the kind review. Alwa…" at bounding box center [493, 357] width 600 height 20
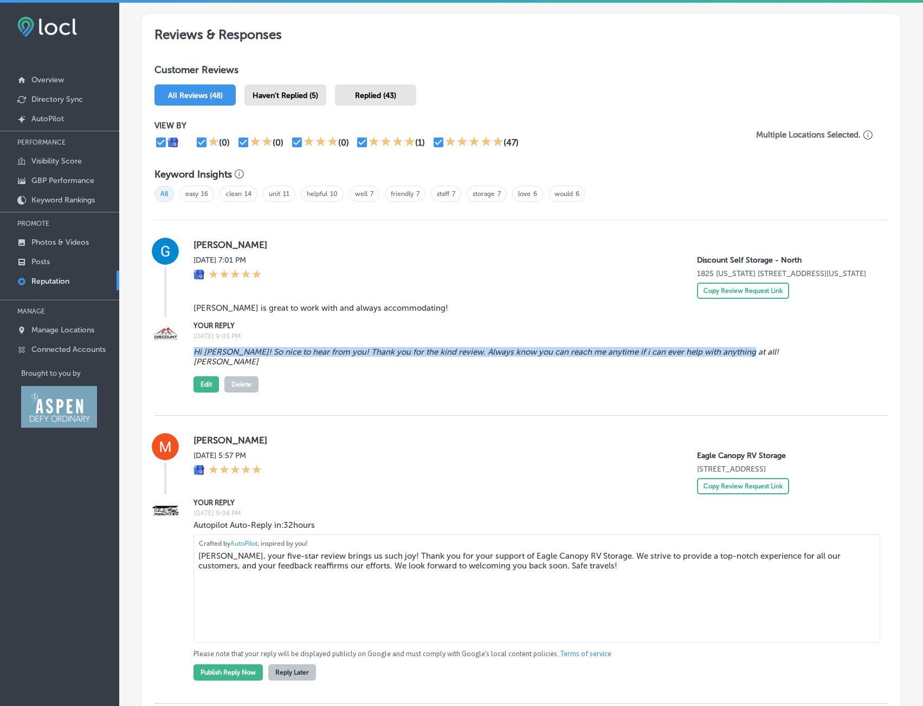
click at [353, 363] on blockquote "Hi [PERSON_NAME]! So nice to hear from you! Thank you for the kind review. Alwa…" at bounding box center [493, 357] width 600 height 20
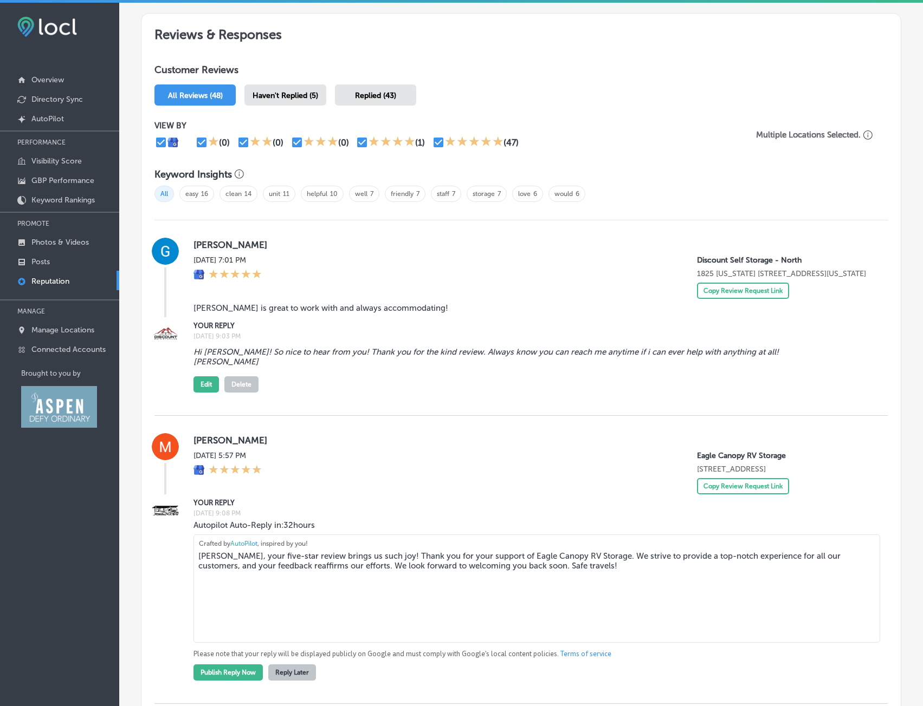
click at [258, 313] on blockquote "[PERSON_NAME] is great to work with and always accommodating!" at bounding box center [493, 308] width 600 height 10
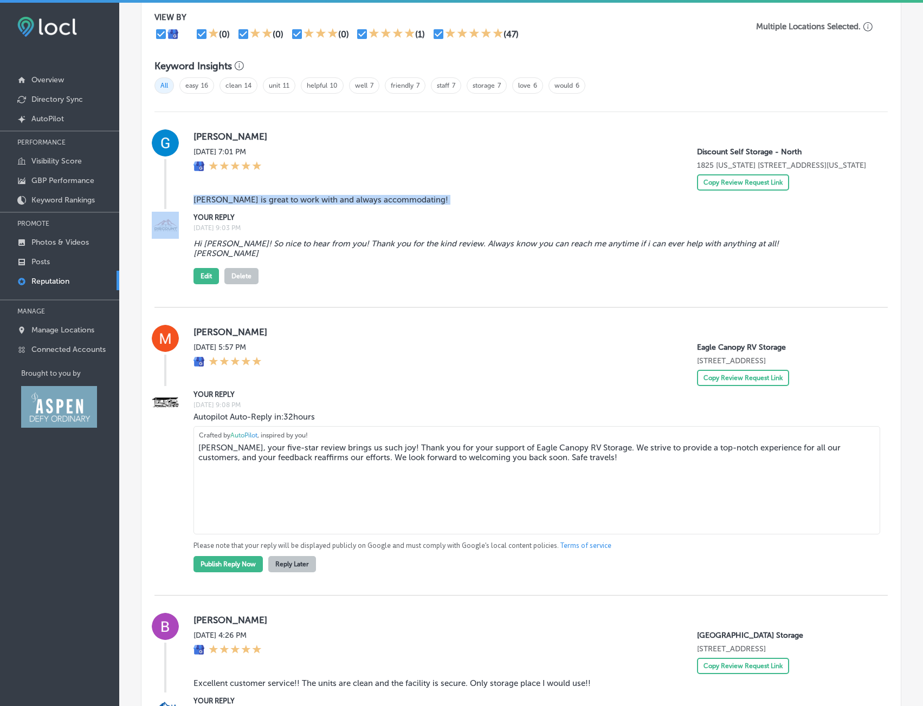
scroll to position [650, 0]
